Goal: Task Accomplishment & Management: Complete application form

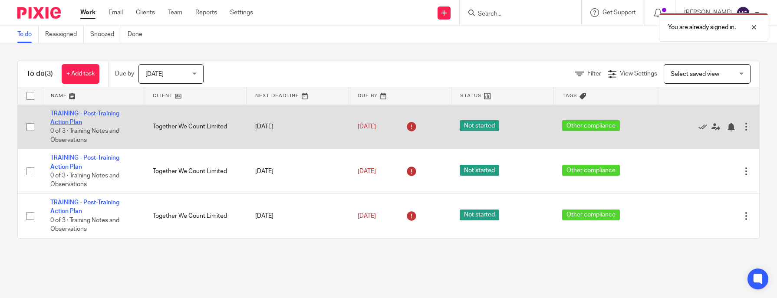
click at [110, 109] on td "TRAINING - Post-Training Action Plan 0 of 3 · Training Notes and Observations" at bounding box center [93, 127] width 102 height 45
click at [108, 111] on link "TRAINING - Post-Training Action Plan" at bounding box center [84, 118] width 69 height 15
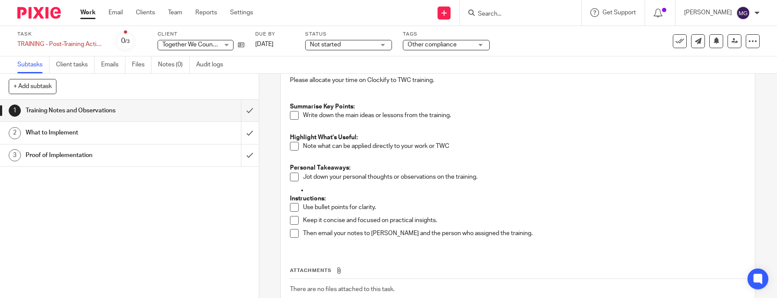
scroll to position [130, 0]
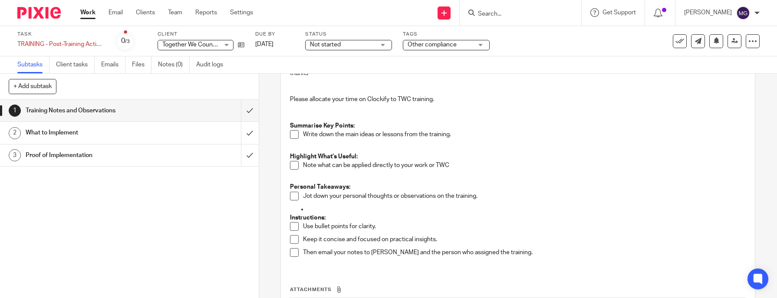
click at [92, 133] on h1 "What to Implement" at bounding box center [95, 132] width 138 height 13
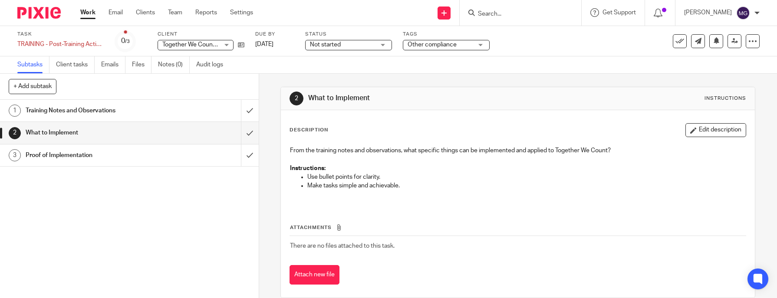
click at [88, 109] on h1 "Training Notes and Observations" at bounding box center [95, 110] width 138 height 13
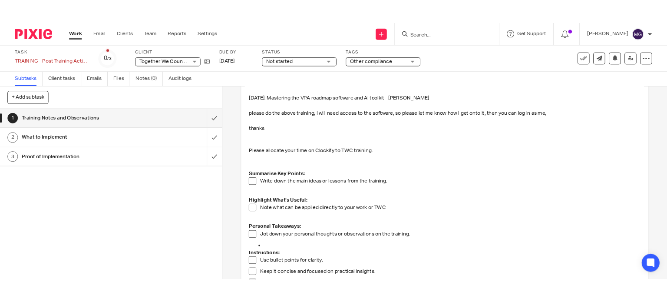
scroll to position [87, 0]
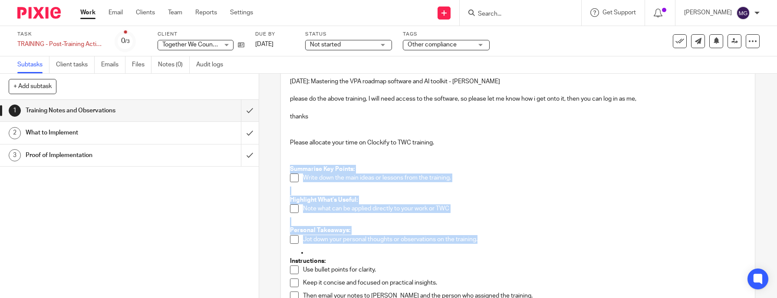
drag, startPoint x: 285, startPoint y: 167, endPoint x: 485, endPoint y: 236, distance: 211.6
click at [485, 236] on div "The training to be undertaken can be found here (manager insert link to trainin…" at bounding box center [518, 183] width 465 height 256
copy div "Summarise Key Points: Write down the main ideas or lessons from the training. H…"
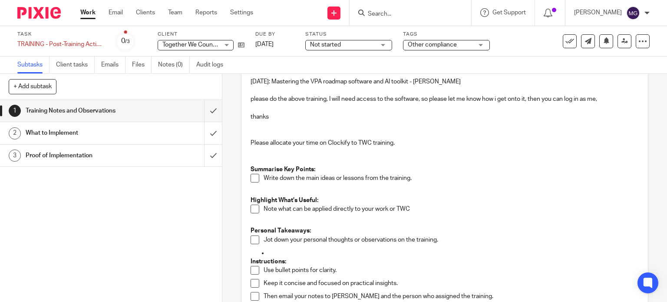
click at [342, 154] on p at bounding box center [444, 157] width 389 height 18
click at [428, 179] on p "Write down the main ideas or lessons from the training." at bounding box center [452, 178] width 376 height 9
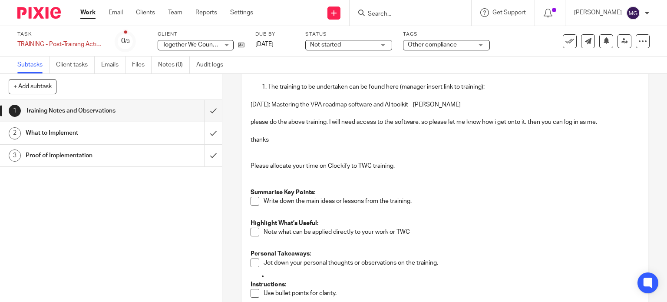
scroll to position [43, 0]
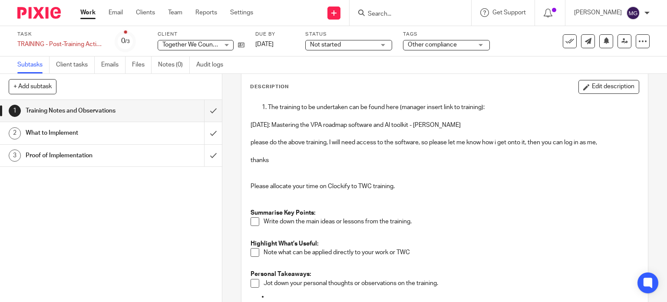
drag, startPoint x: 448, startPoint y: 119, endPoint x: 245, endPoint y: 122, distance: 202.8
click at [246, 122] on div "The training to be undertaken can be found here (manager insert link to trainin…" at bounding box center [444, 227] width 397 height 256
copy p "[DATE]: Mastering the VPA roadmap software and AI toolkit - [PERSON_NAME]"
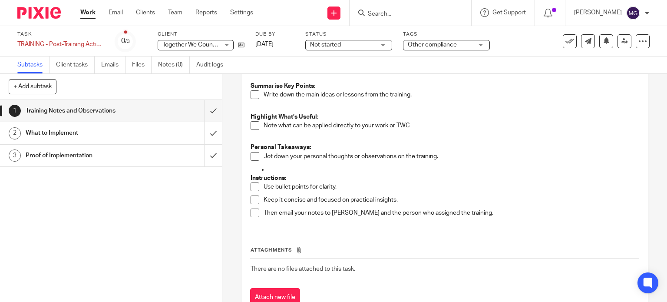
scroll to position [174, 0]
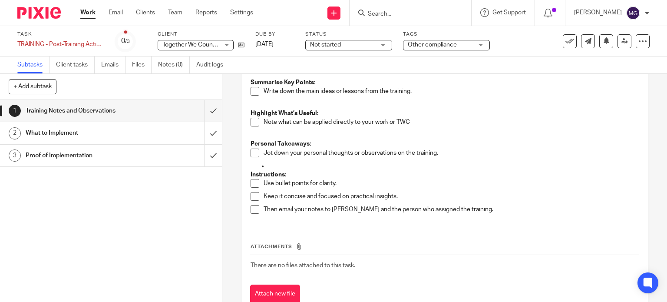
click at [250, 94] on span at bounding box center [254, 91] width 9 height 9
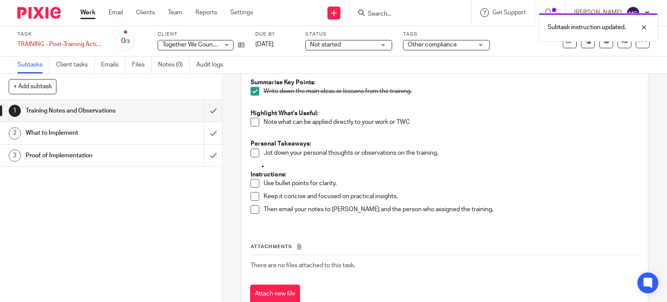
click at [251, 121] on span at bounding box center [254, 122] width 9 height 9
click at [250, 154] on span at bounding box center [254, 152] width 9 height 9
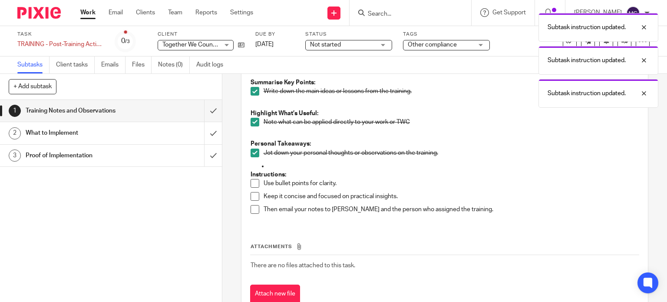
click at [250, 192] on span at bounding box center [254, 196] width 9 height 9
click at [254, 211] on span at bounding box center [254, 209] width 9 height 9
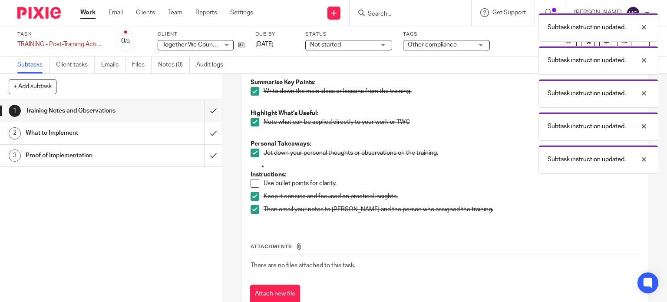
click at [250, 184] on span at bounding box center [254, 183] width 9 height 9
click at [202, 113] on input "submit" at bounding box center [111, 111] width 222 height 22
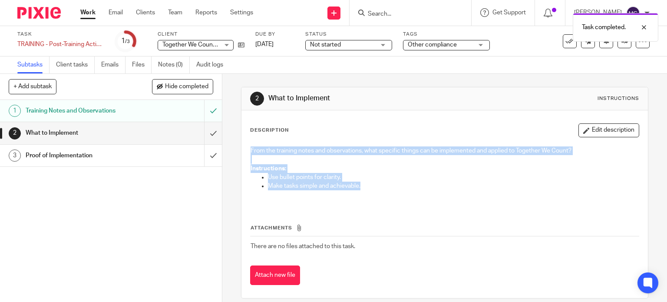
drag, startPoint x: 245, startPoint y: 148, endPoint x: 363, endPoint y: 185, distance: 123.7
click at [363, 185] on div "From the training notes and observations, what specific things can be implement…" at bounding box center [444, 174] width 397 height 64
copy div "From the training notes and observations, what specific things can be implement…"
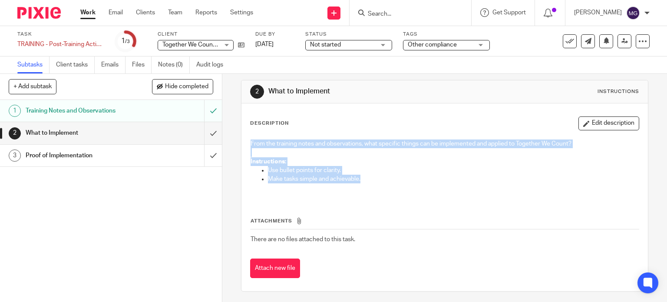
scroll to position [9, 0]
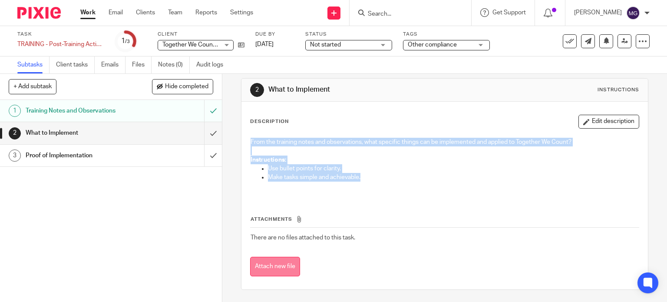
click at [272, 268] on button "Attach new file" at bounding box center [275, 267] width 50 height 20
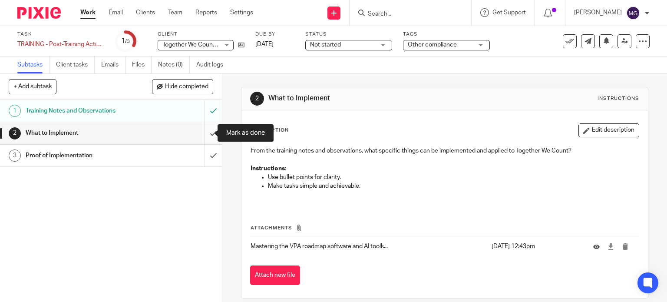
click at [206, 131] on input "submit" at bounding box center [111, 133] width 222 height 22
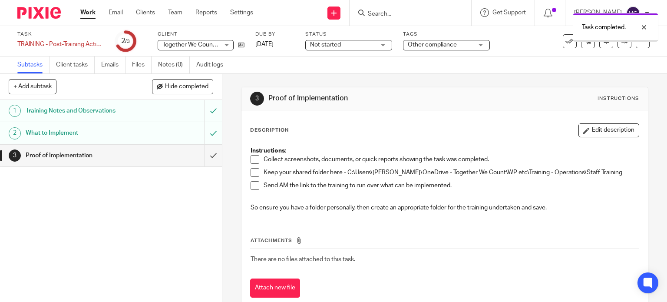
click at [130, 157] on h1 "Proof of Implementation" at bounding box center [82, 155] width 113 height 13
click at [116, 110] on h1 "Training Notes and Observations" at bounding box center [82, 110] width 113 height 13
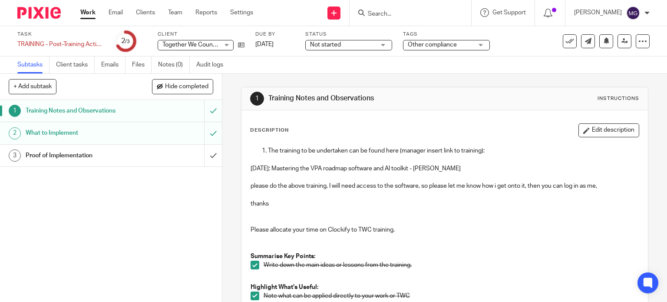
drag, startPoint x: 278, startPoint y: 168, endPoint x: 484, endPoint y: 165, distance: 205.8
click at [484, 165] on p "[DATE]: Mastering the VPA roadmap software and AI toolkit - [PERSON_NAME]" at bounding box center [444, 168] width 389 height 9
copy p "Mastering the VPA roadmap software and AI toolkit - [PERSON_NAME]"
